Goal: Find specific page/section: Find specific page/section

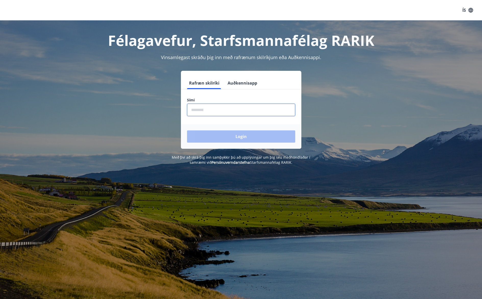
click at [207, 113] on input "phone" at bounding box center [241, 110] width 108 height 12
type input "********"
click at [187, 131] on button "Login" at bounding box center [241, 137] width 108 height 12
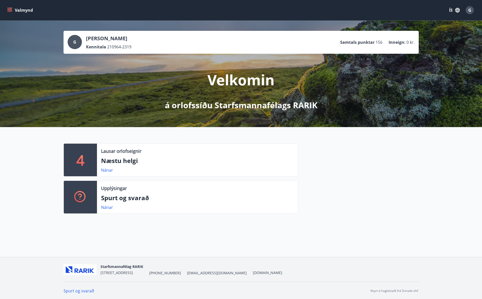
click at [12, 11] on icon "menu" at bounding box center [9, 10] width 5 height 5
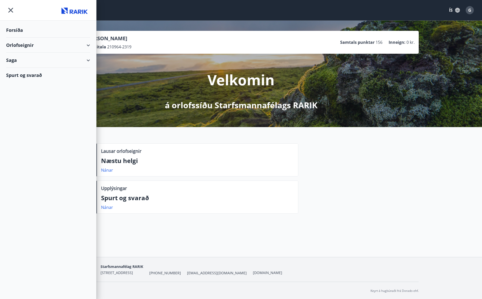
click at [21, 45] on div "Orlofseignir" at bounding box center [48, 45] width 84 height 15
click at [23, 57] on div "Framboð" at bounding box center [48, 58] width 76 height 11
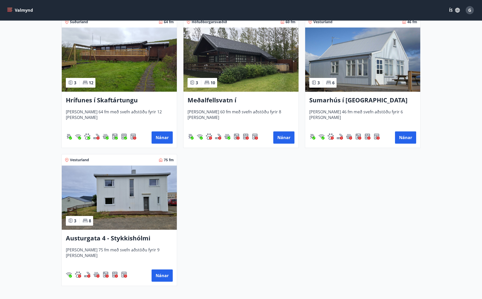
scroll to position [240, 0]
